Goal: Transaction & Acquisition: Purchase product/service

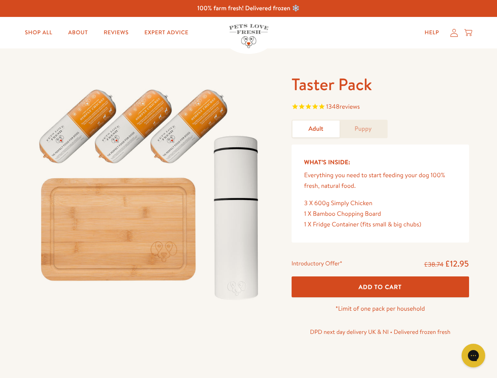
click at [248, 189] on img at bounding box center [150, 191] width 244 height 234
click at [380, 107] on span "1348 reviews" at bounding box center [379, 107] width 177 height 12
click at [380, 286] on span "Add To Cart" at bounding box center [379, 286] width 43 height 8
click at [473, 355] on icon "Open gorgias live chat" at bounding box center [472, 354] width 7 height 7
